Goal: Information Seeking & Learning: Understand process/instructions

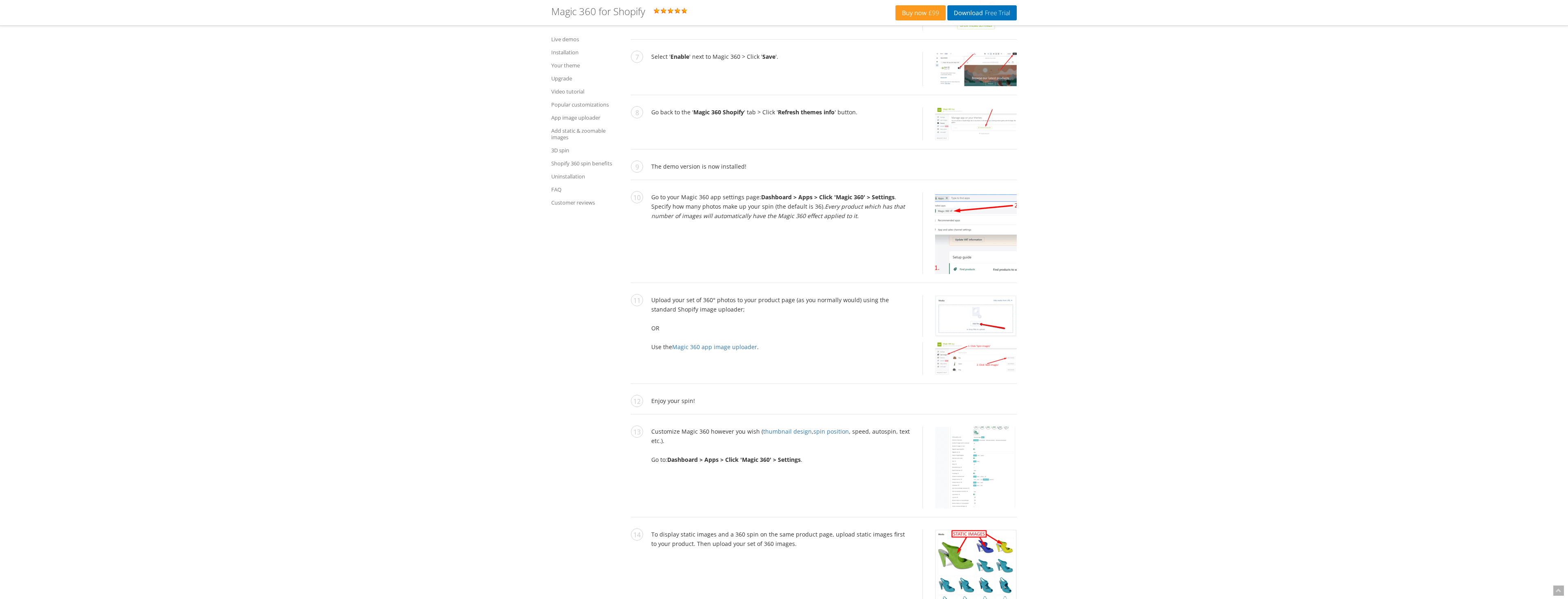
scroll to position [1542, 0]
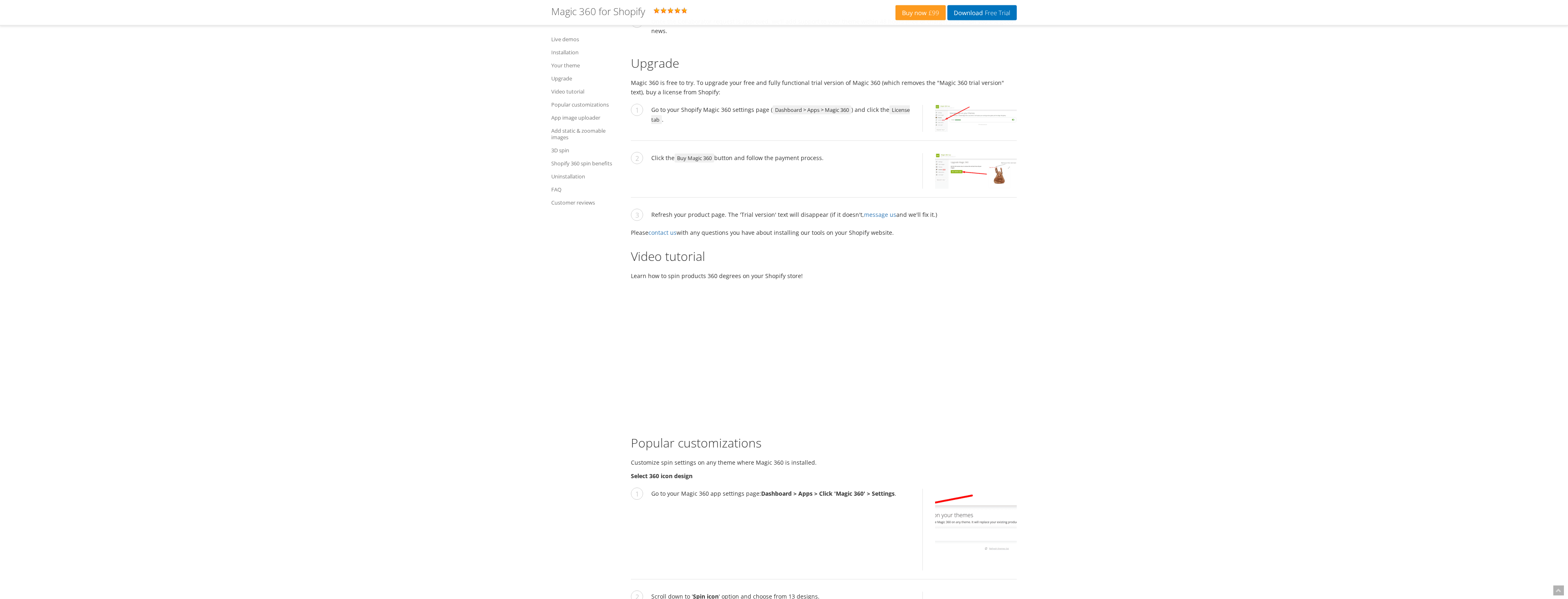
scroll to position [2042, 0]
click at [564, 65] on link "Your theme" at bounding box center [588, 66] width 75 height 13
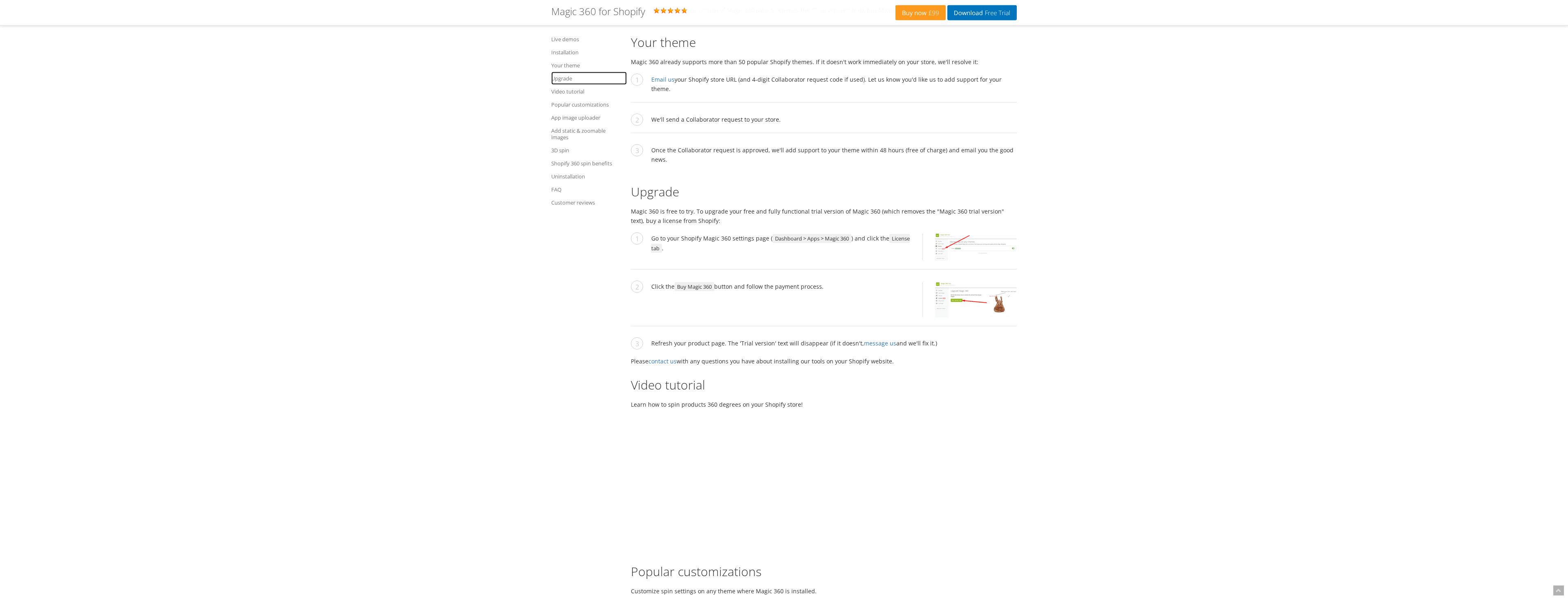
click at [561, 76] on link "Upgrade" at bounding box center [588, 78] width 75 height 13
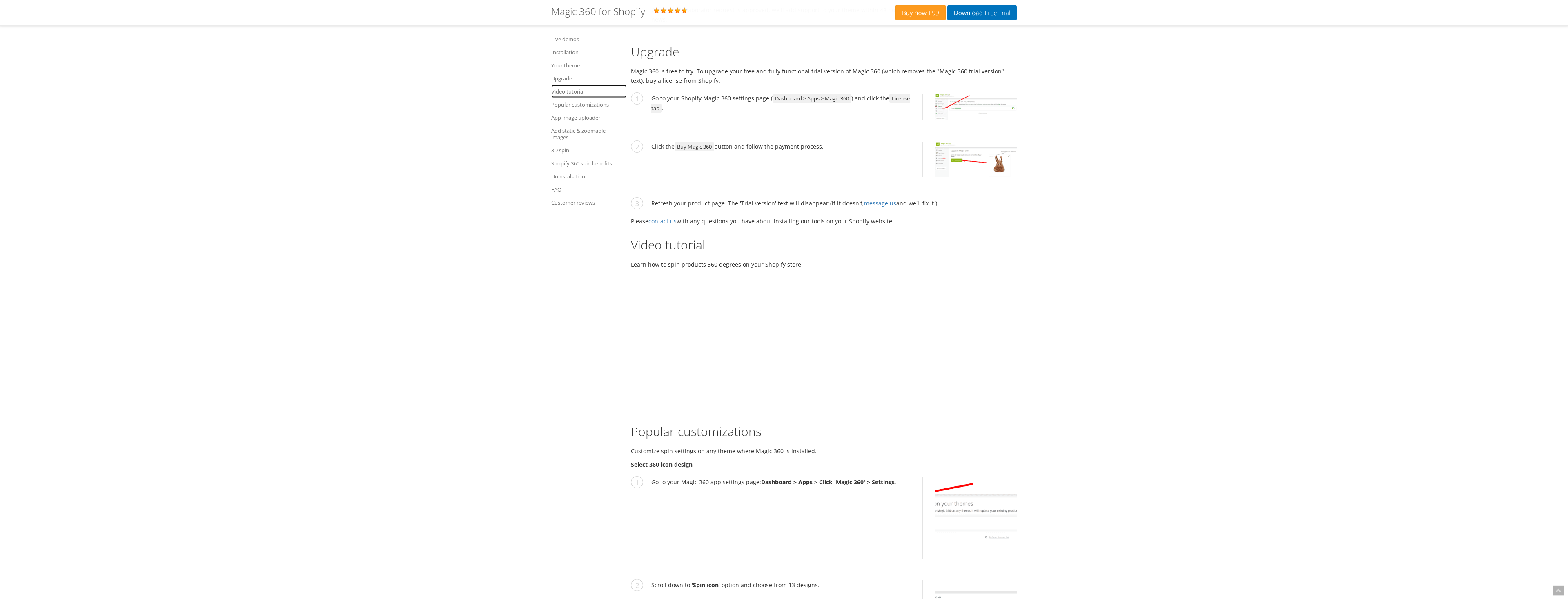
click at [566, 94] on link "Video tutorial" at bounding box center [588, 92] width 75 height 13
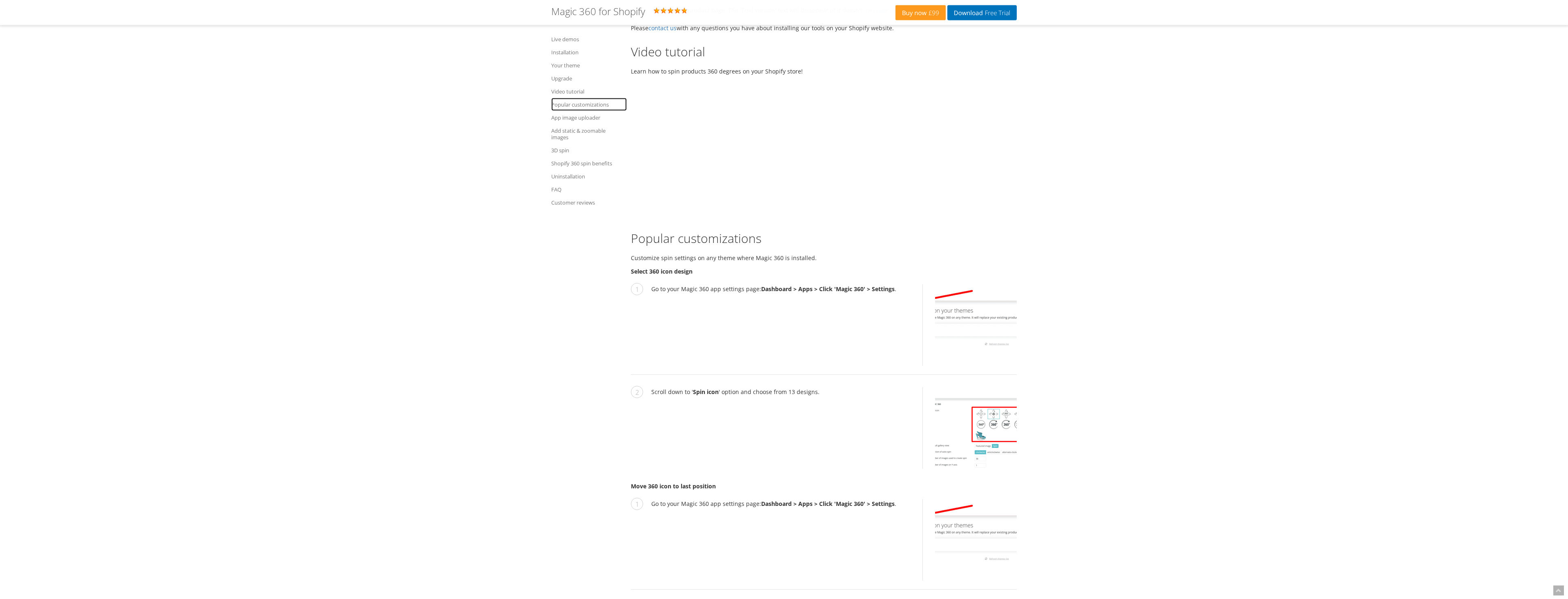
click at [563, 101] on link "Popular customizations" at bounding box center [588, 105] width 75 height 13
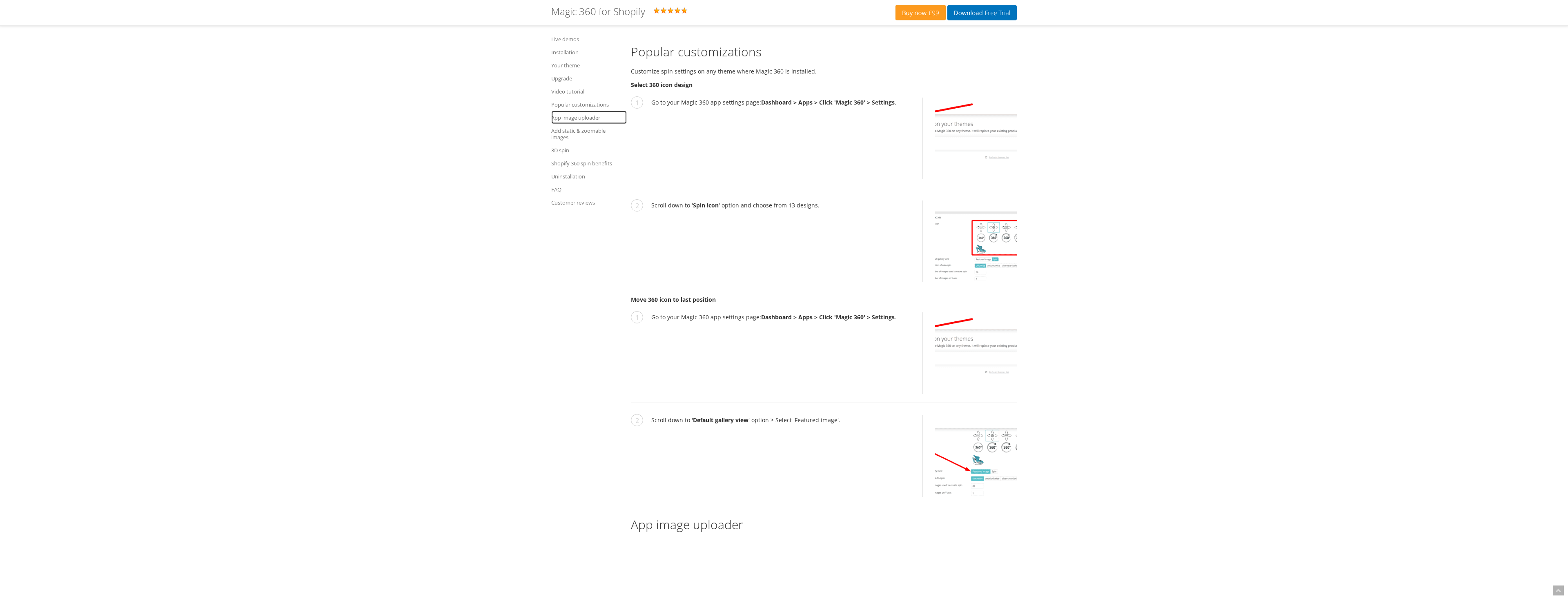
click at [560, 118] on link "App image uploader" at bounding box center [588, 118] width 75 height 13
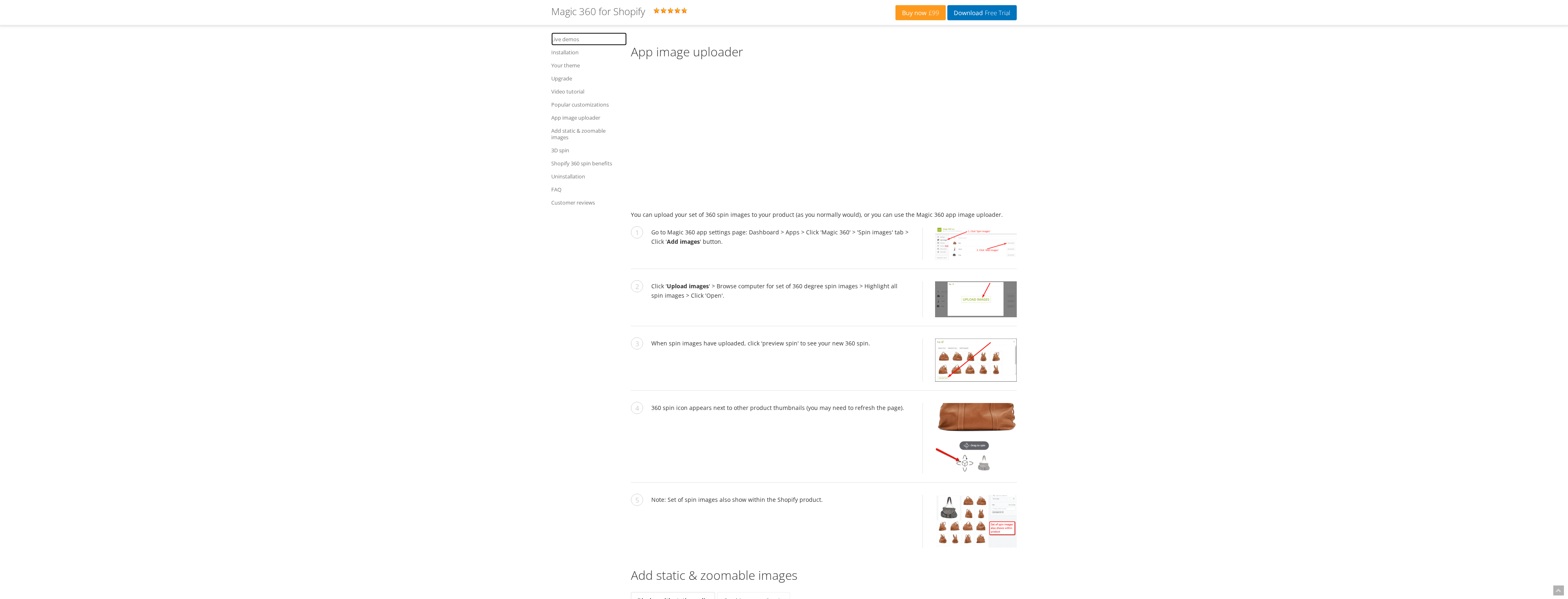
click at [564, 39] on link "Live demos" at bounding box center [588, 39] width 75 height 13
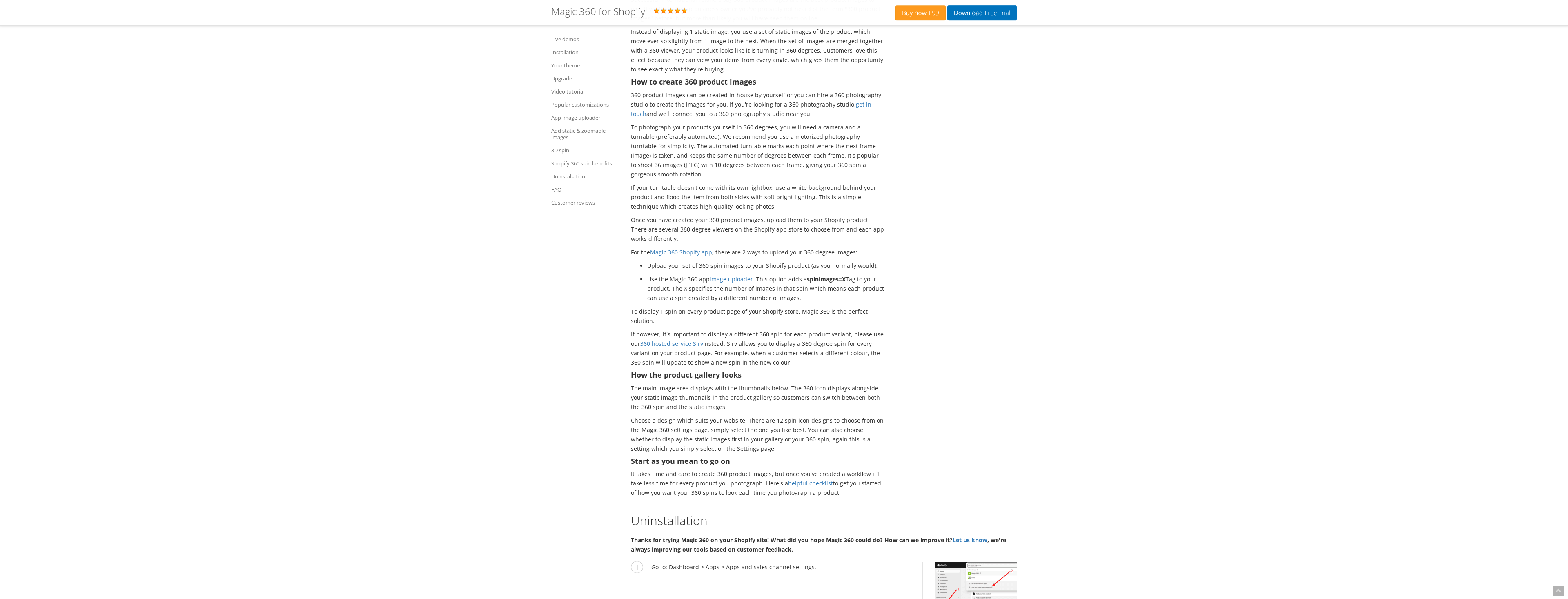
scroll to position [4490, 0]
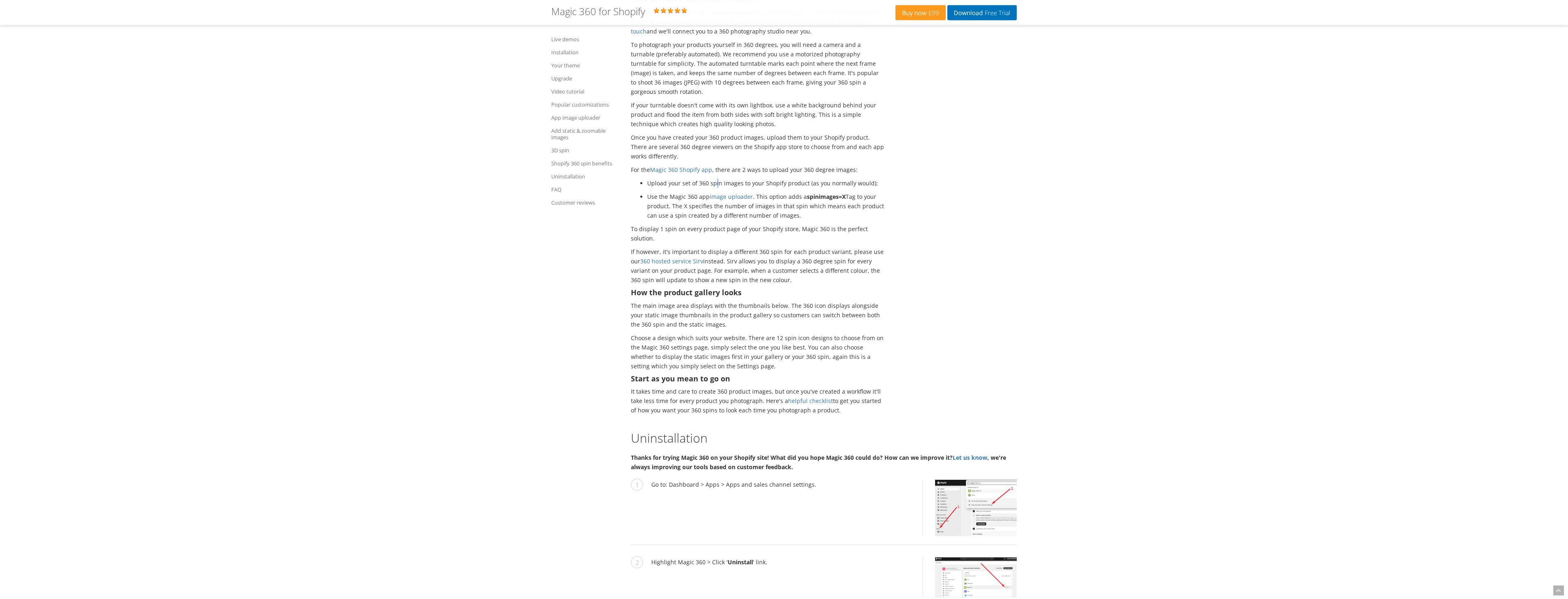
click at [716, 179] on li "Upload your set of 360 spin images to your Shopify product (as you normally wou…" at bounding box center [766, 183] width 237 height 10
drag, startPoint x: 676, startPoint y: 186, endPoint x: 679, endPoint y: 191, distance: 5.8
click at [679, 192] on li "Use the Magic 360 app image uploader . This option adds a spinimages=X Tag to y…" at bounding box center [766, 206] width 237 height 29
drag, startPoint x: 677, startPoint y: 207, endPoint x: 675, endPoint y: 216, distance: 9.2
click at [675, 225] on p "To display 1 spin on every product page of your Shopify store, Magic 360 is the…" at bounding box center [757, 234] width 253 height 19
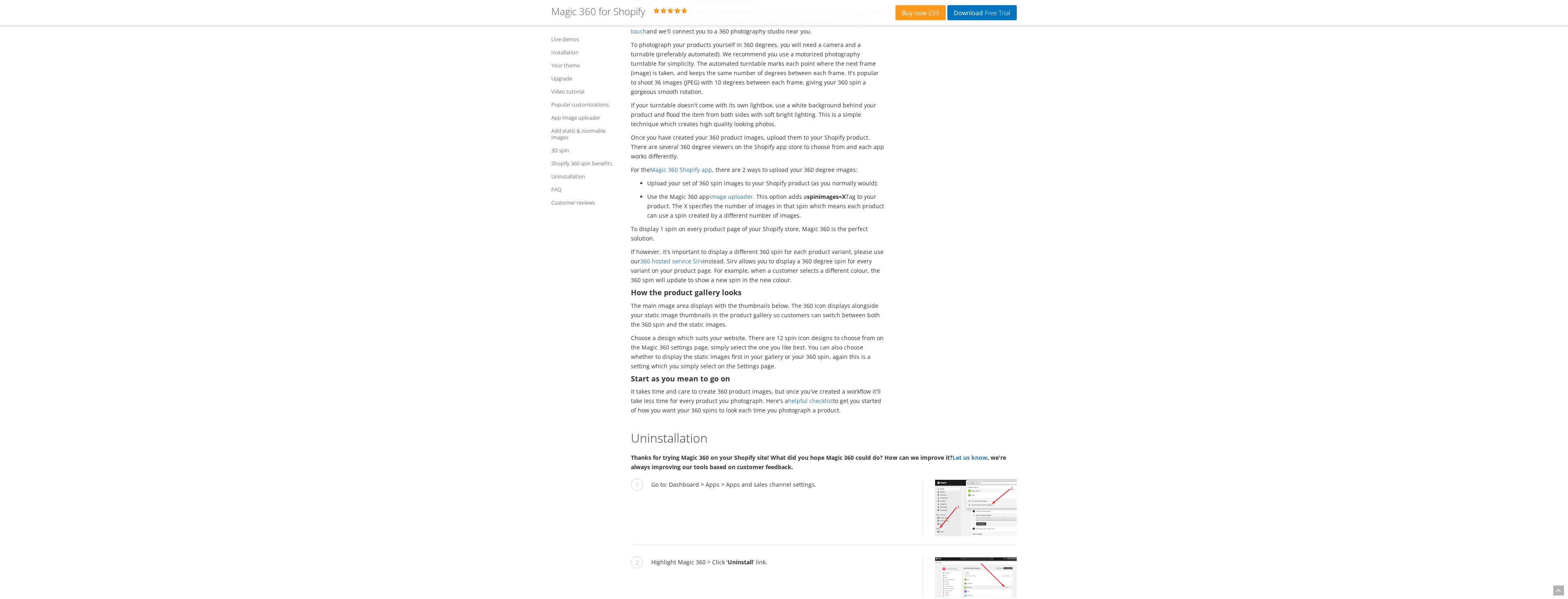
click at [675, 225] on p "To display 1 spin on every product page of your Shopify store, Magic 360 is the…" at bounding box center [757, 234] width 253 height 19
click at [753, 247] on p "If however, it's important to display a different 360 spin for each product var…" at bounding box center [757, 266] width 253 height 37
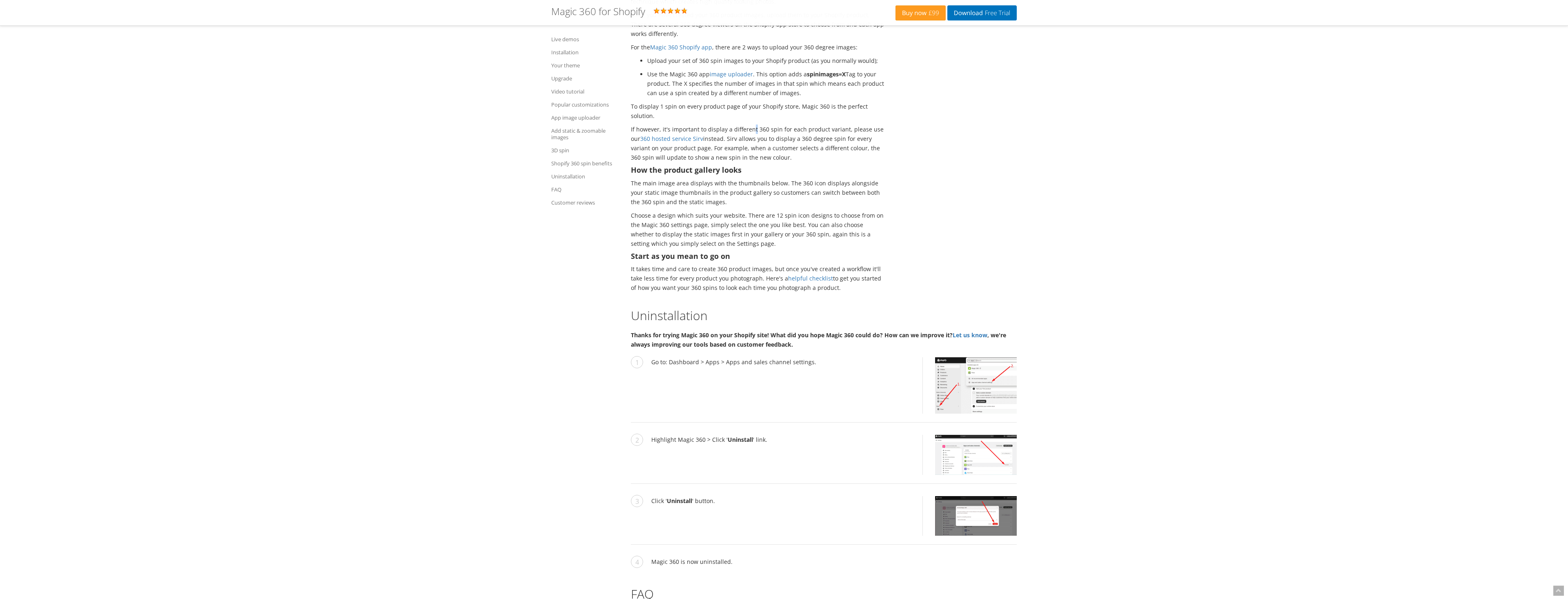
scroll to position [4615, 0]
click at [825, 272] on link "helpful checklist" at bounding box center [810, 276] width 45 height 8
